Goal: Task Accomplishment & Management: Use online tool/utility

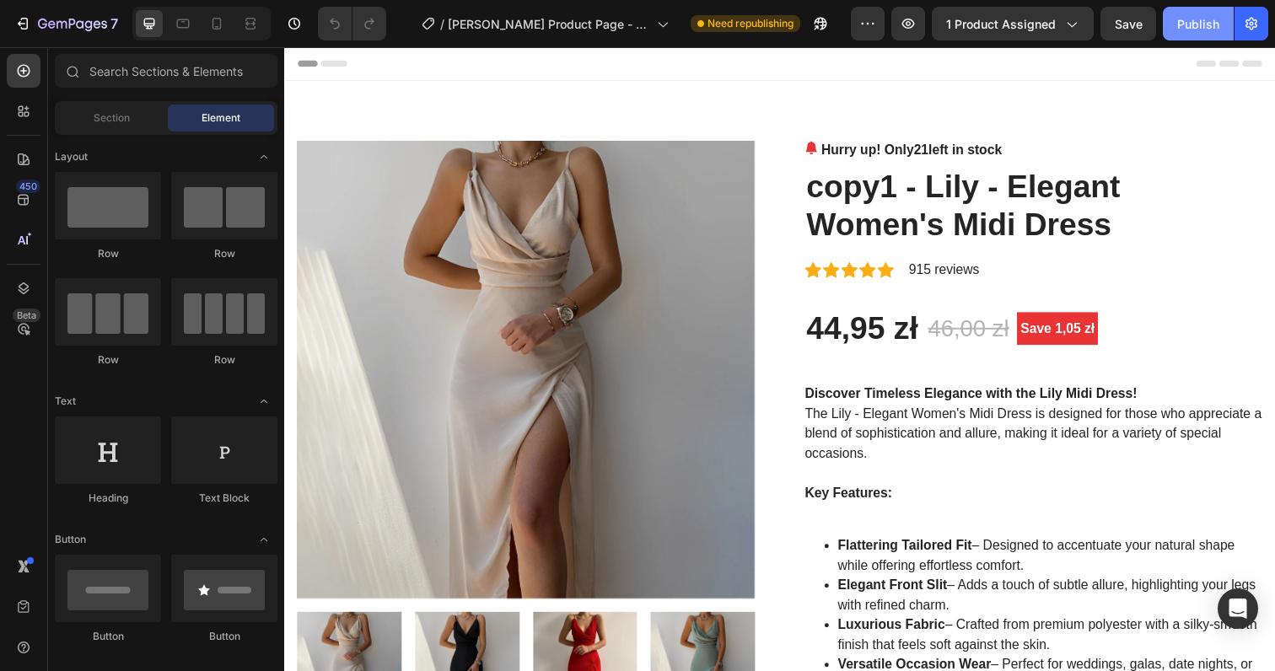
click at [1185, 26] on div "Publish" at bounding box center [1198, 24] width 42 height 18
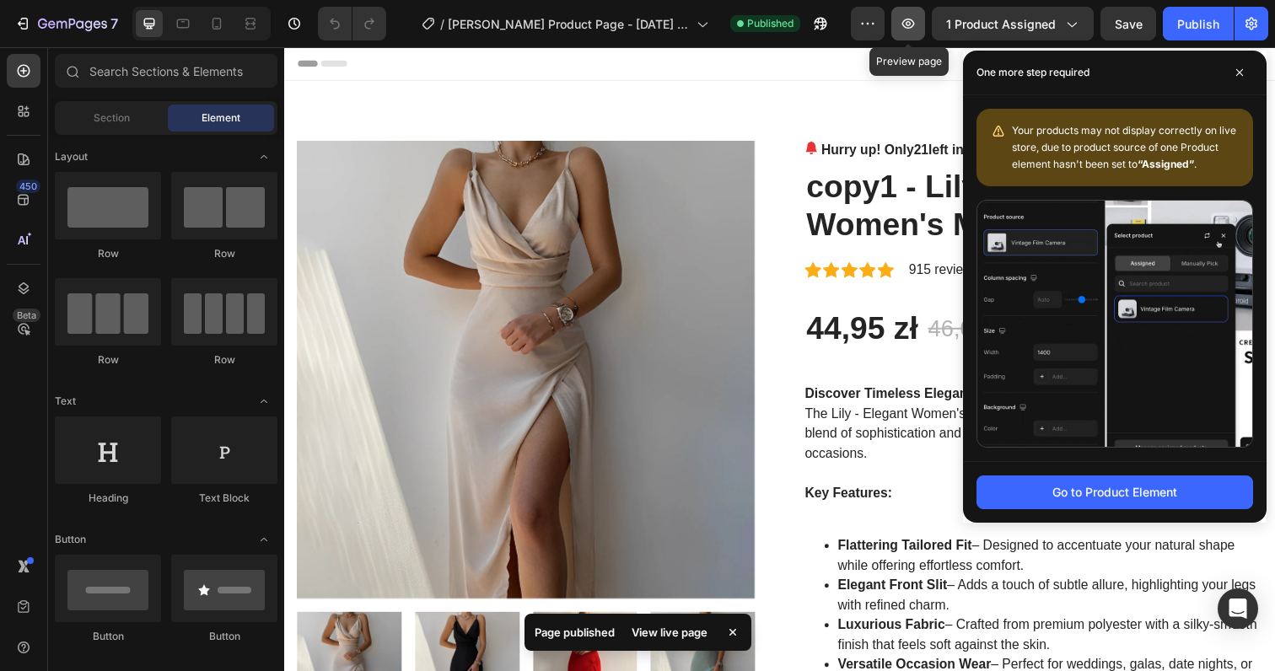
click at [914, 19] on icon "button" at bounding box center [907, 23] width 17 height 17
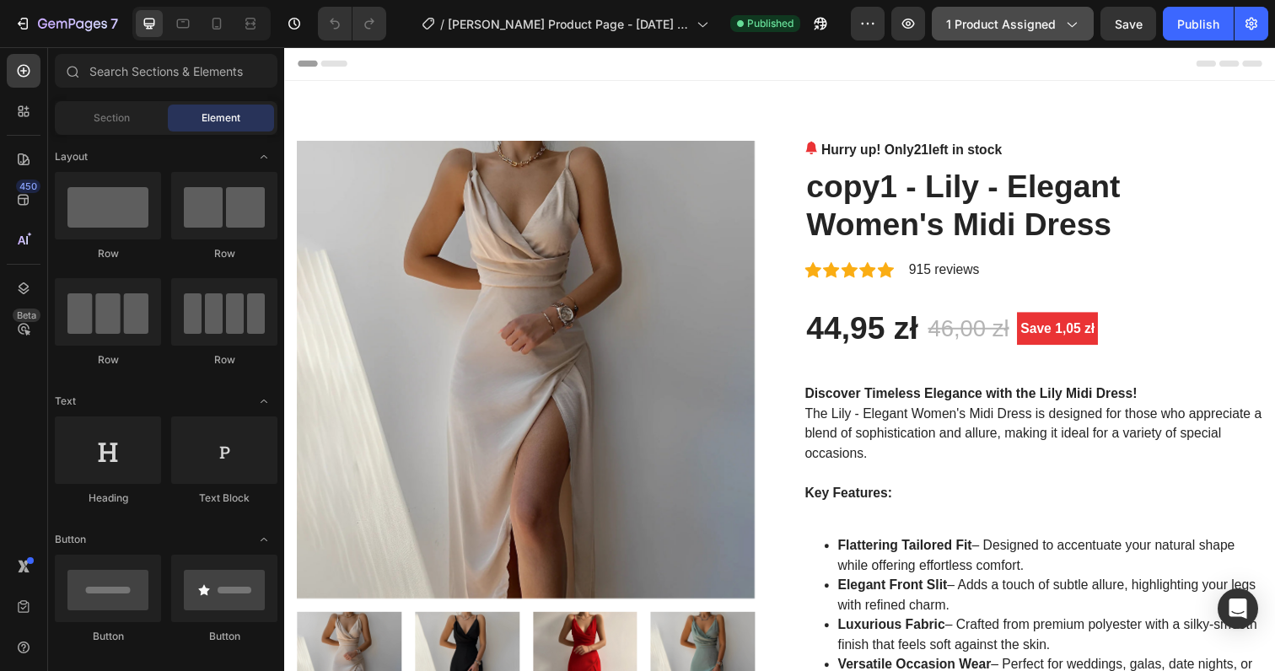
click at [1039, 37] on button "1 product assigned" at bounding box center [1012, 24] width 162 height 34
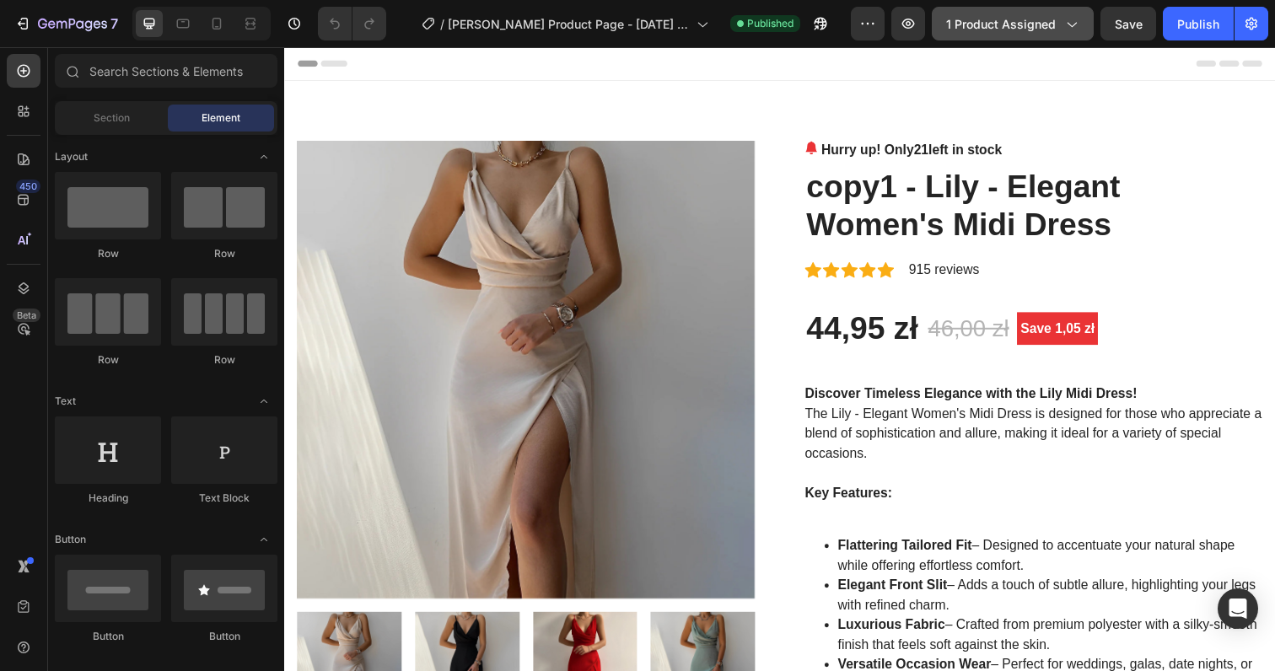
click at [1028, 25] on span "1 product assigned" at bounding box center [1001, 24] width 110 height 18
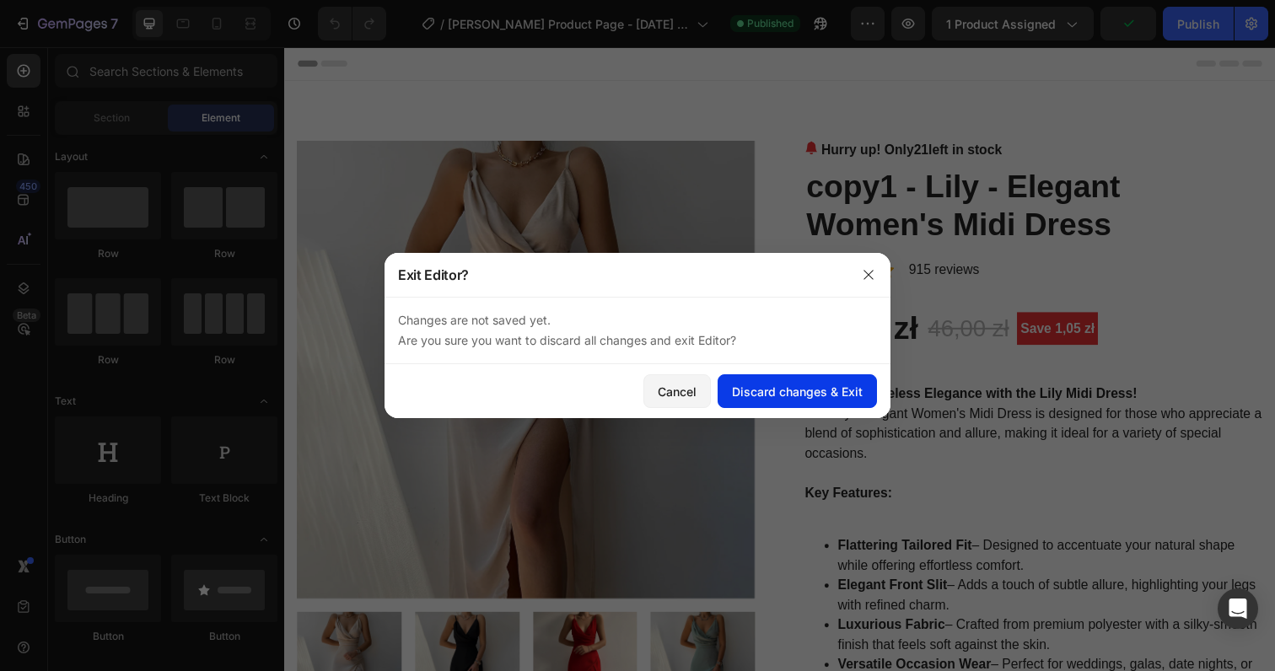
click at [799, 385] on div "Discard changes & Exit" at bounding box center [797, 392] width 131 height 18
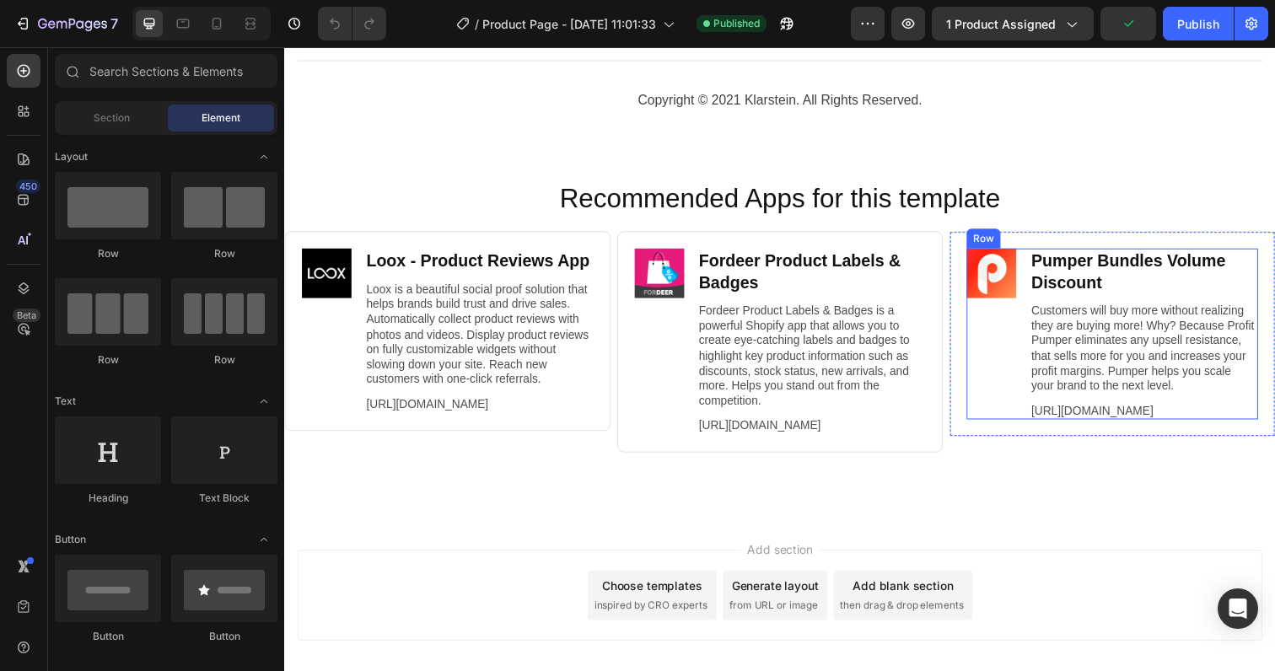
scroll to position [8951, 0]
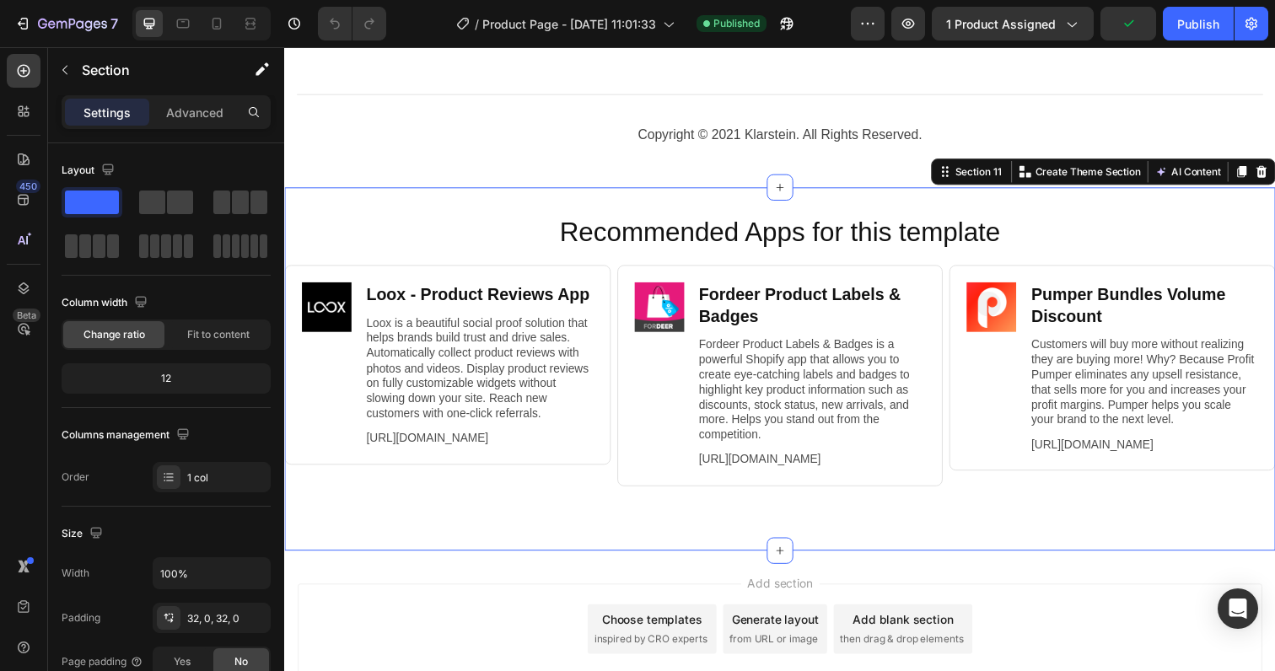
click at [1104, 216] on div "Recommended Apps for this template Heading Image Loox ‑ Product Reviews App Hea…" at bounding box center [790, 376] width 1012 height 370
click at [1274, 175] on icon at bounding box center [1281, 174] width 13 height 13
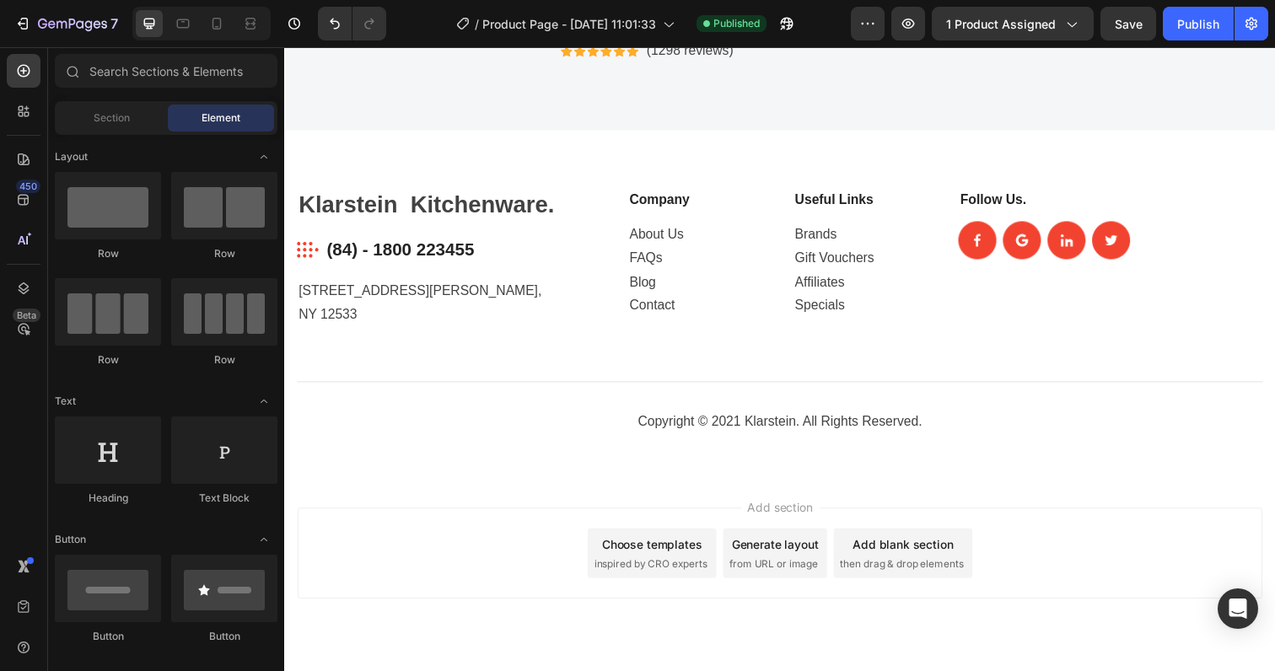
scroll to position [8700, 0]
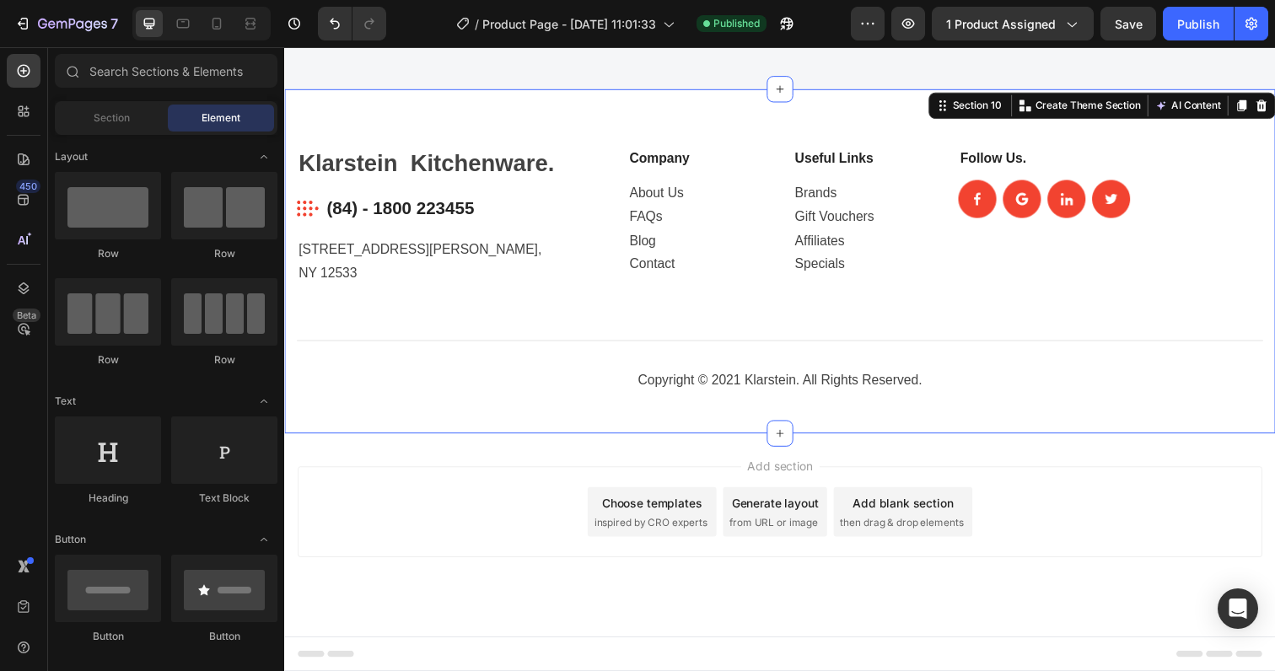
click at [1039, 421] on div "Klarstein Kitchenware. Heading Image (84) - 1800 223455 Text block Row 184 Mayf…" at bounding box center [790, 266] width 1012 height 352
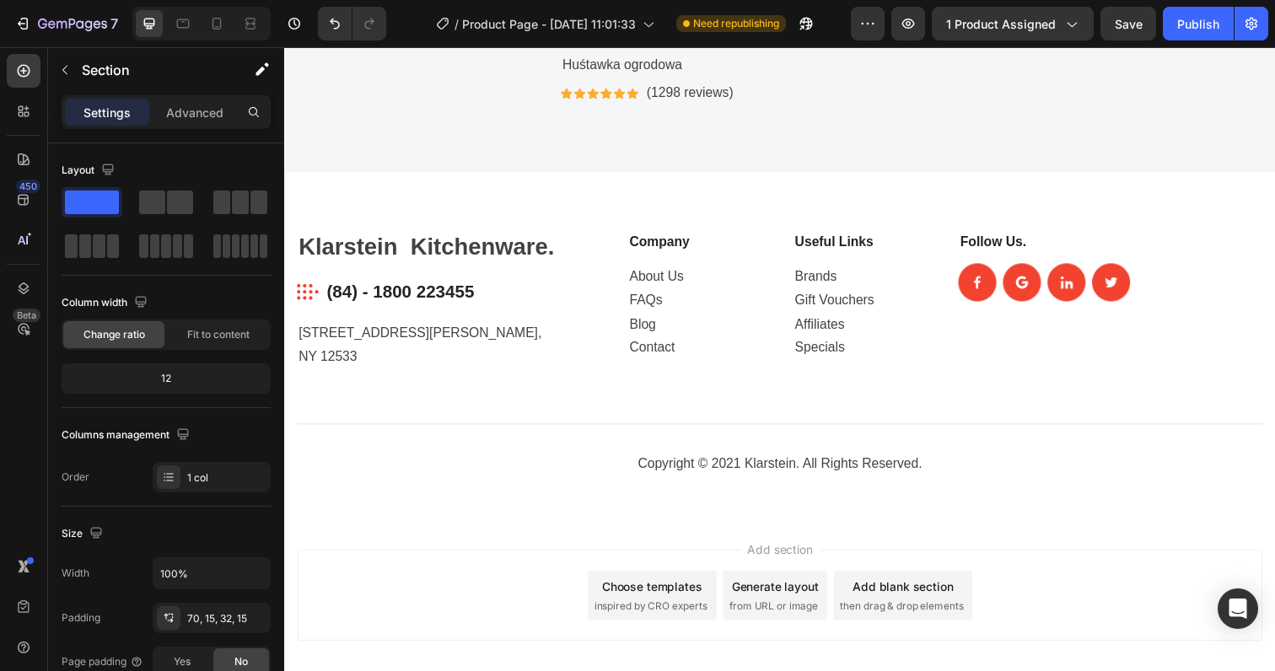
scroll to position [8592, 0]
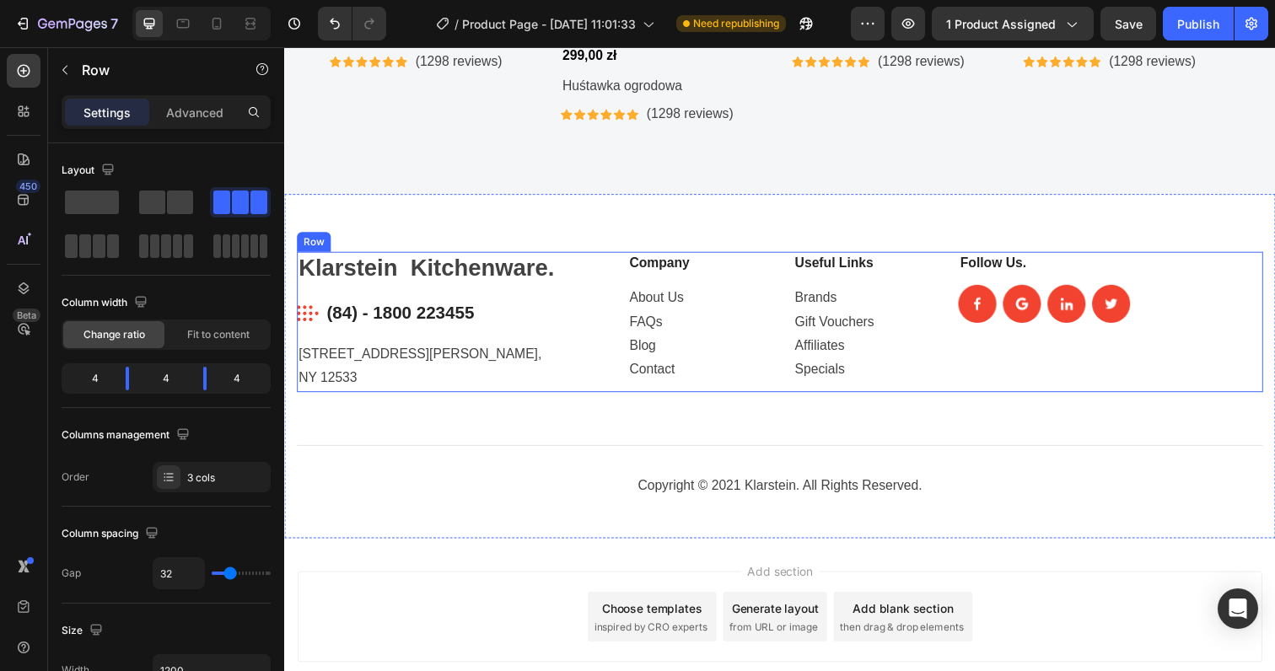
click at [1158, 391] on div "Follow Us. Text block Image Image Image Image Row" at bounding box center [1127, 327] width 311 height 143
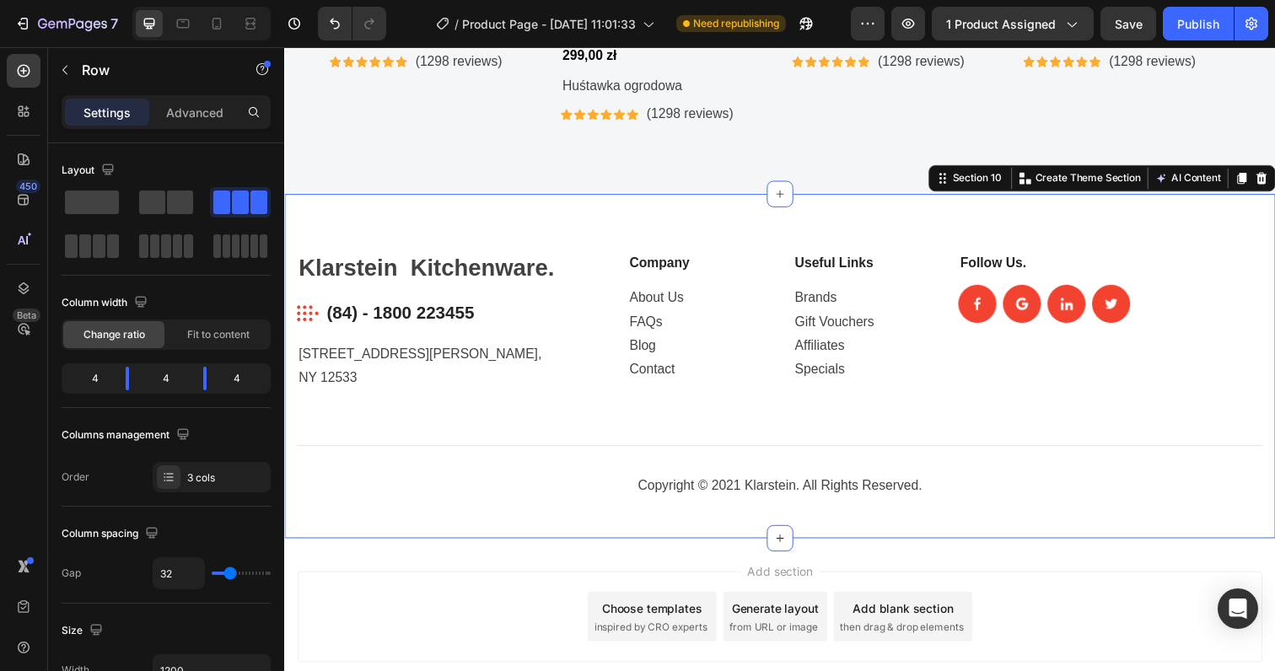
click at [1215, 217] on div "Klarstein Kitchenware. Heading Image (84) - 1800 223455 Text block Row 184 Mayf…" at bounding box center [790, 373] width 1012 height 352
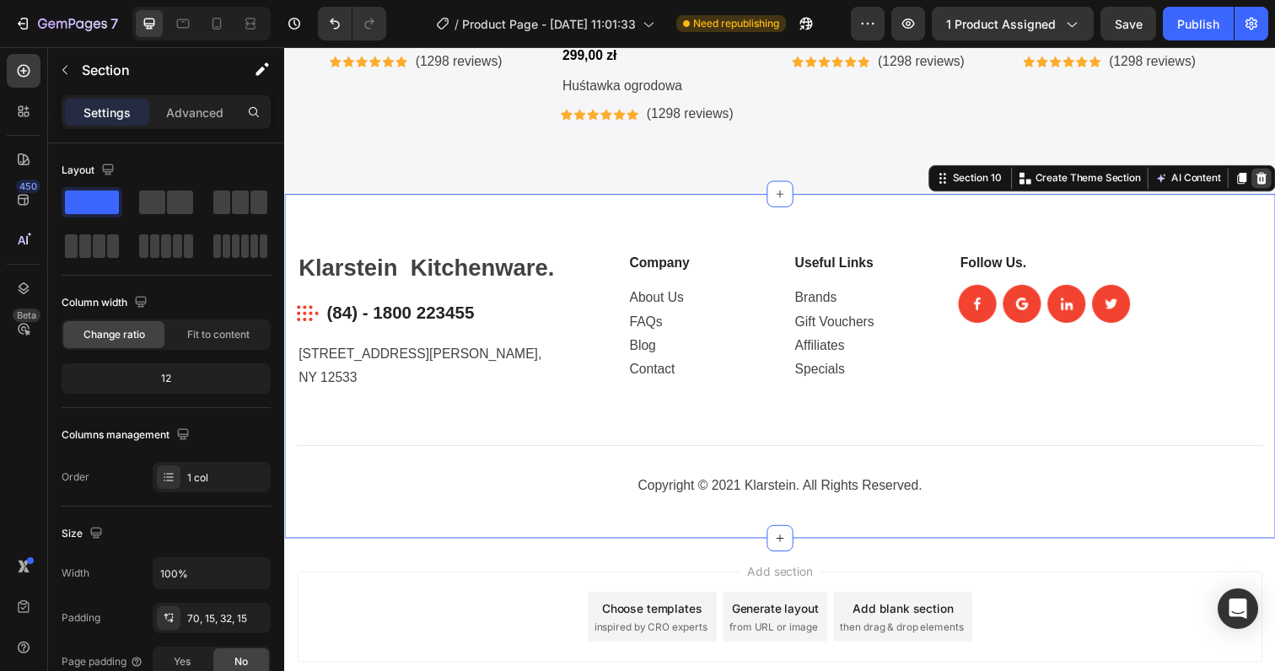
click at [1274, 180] on icon at bounding box center [1281, 180] width 13 height 13
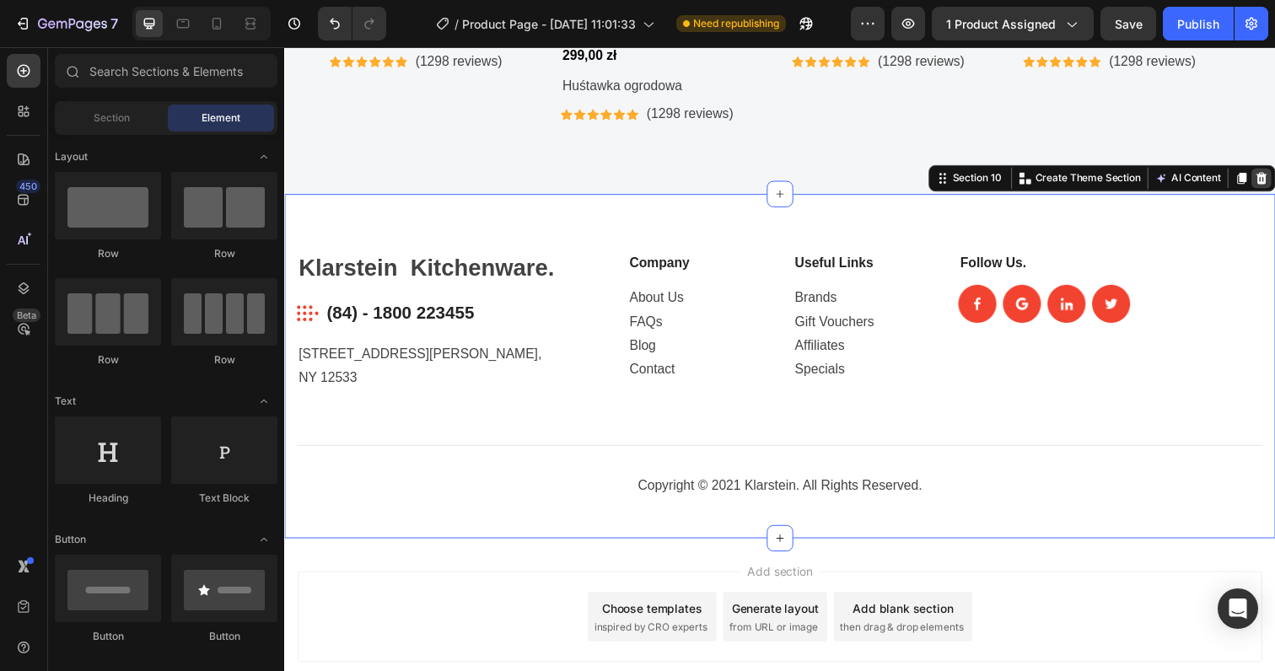
scroll to position [8348, 0]
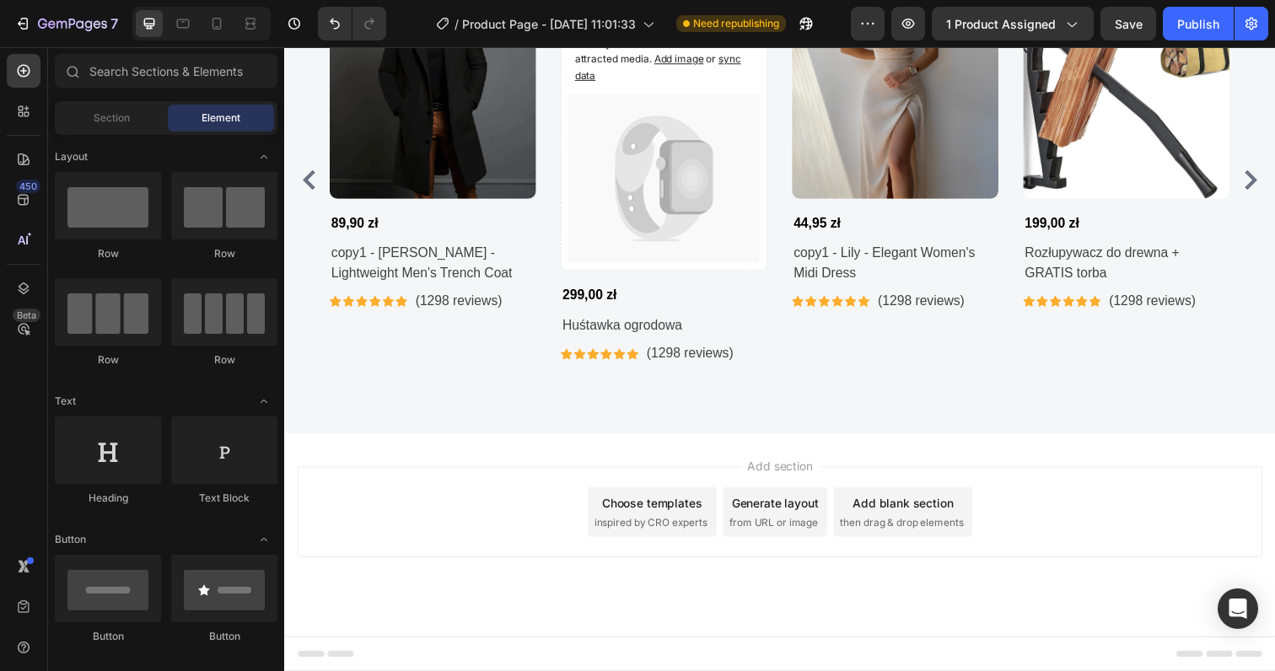
click at [1093, 503] on div "Add section Choose templates inspired by CRO experts Generate layout from URL o…" at bounding box center [790, 521] width 985 height 93
click at [1200, 25] on div "Publish" at bounding box center [1198, 24] width 42 height 18
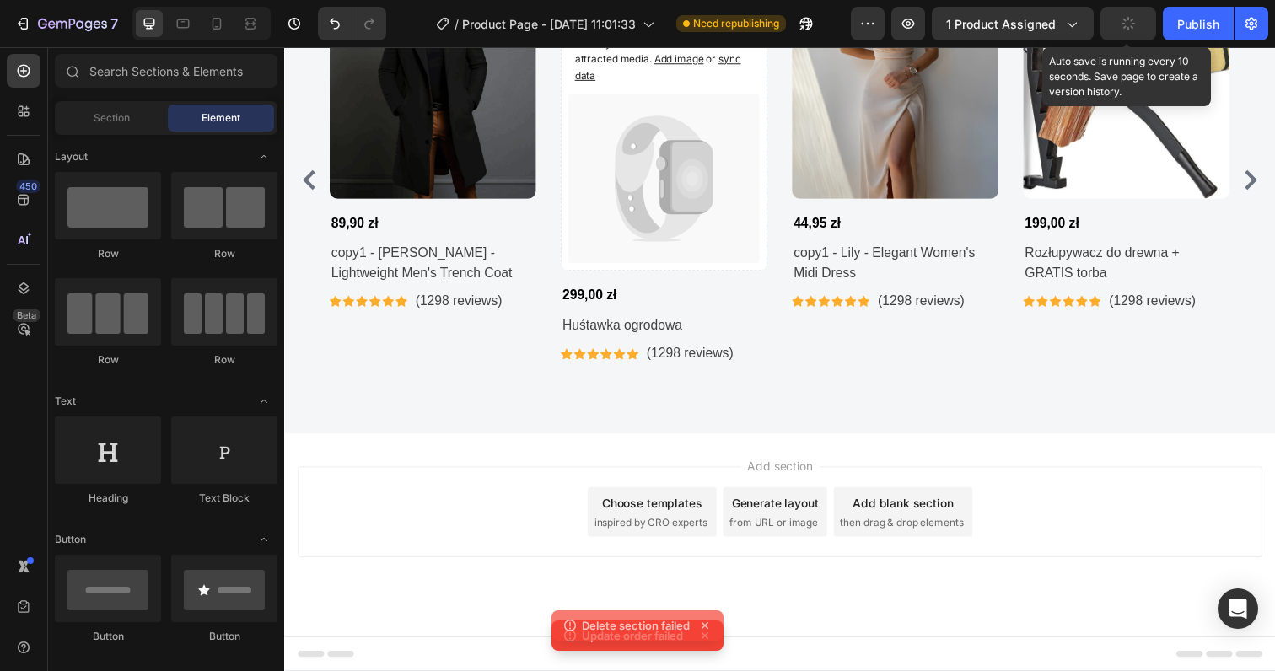
click at [1116, 25] on button "button" at bounding box center [1128, 24] width 56 height 34
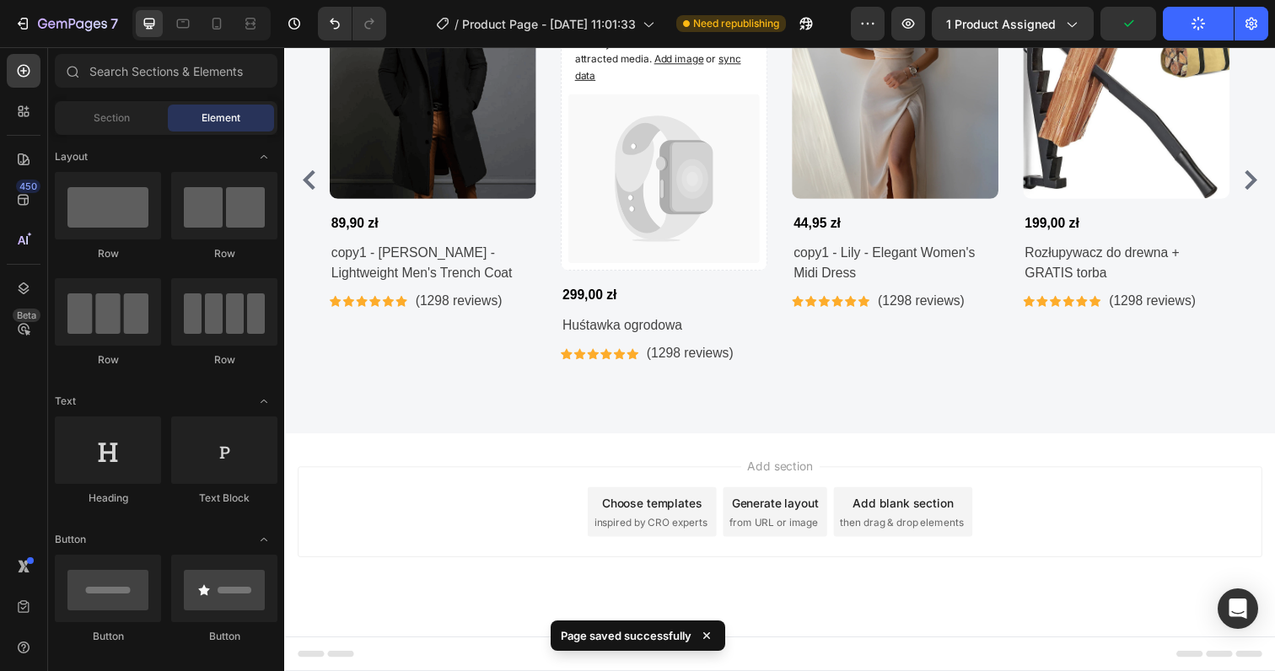
click at [1192, 24] on icon "button" at bounding box center [1197, 23] width 17 height 17
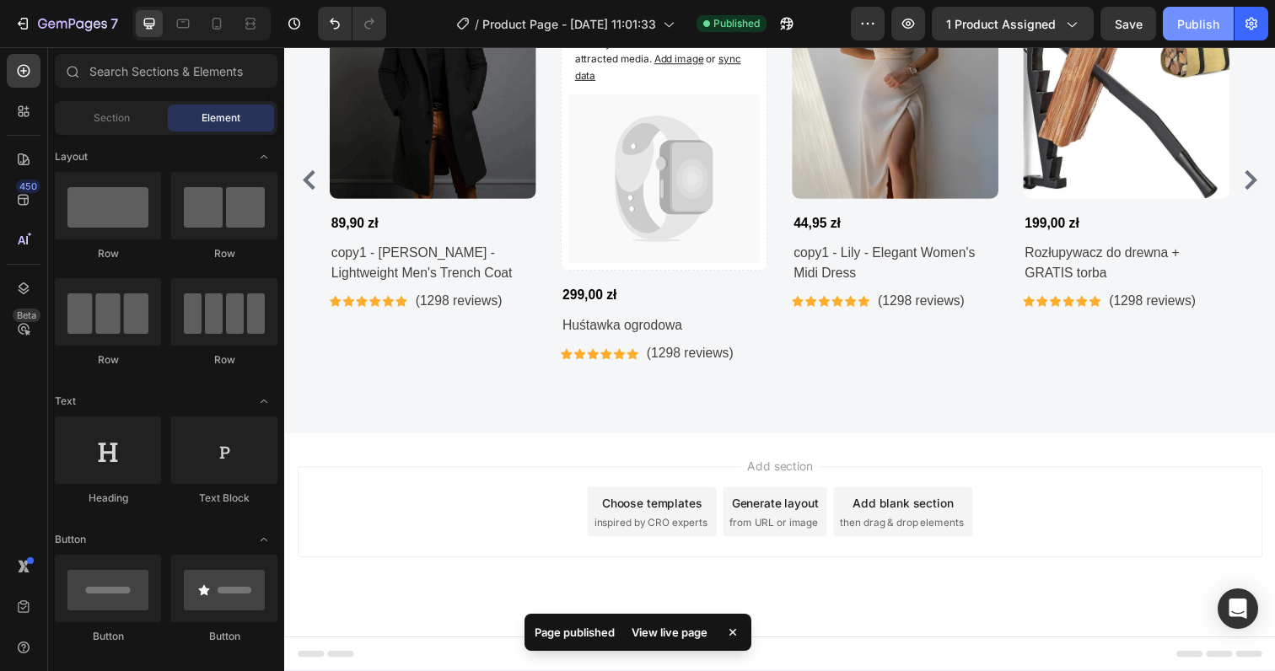
click at [1174, 19] on button "Publish" at bounding box center [1197, 24] width 71 height 34
